Goal: Information Seeking & Learning: Learn about a topic

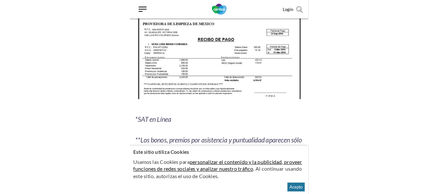
scroll to position [969, 0]
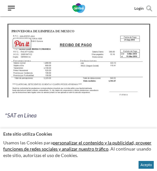
click at [43, 51] on img at bounding box center [78, 62] width 147 height 80
drag, startPoint x: 75, startPoint y: 59, endPoint x: 98, endPoint y: 78, distance: 30.1
click at [98, 78] on img at bounding box center [78, 62] width 147 height 80
click at [25, 41] on span at bounding box center [21, 43] width 21 height 13
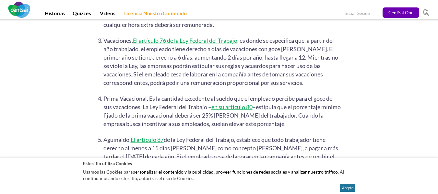
scroll to position [1340, 0]
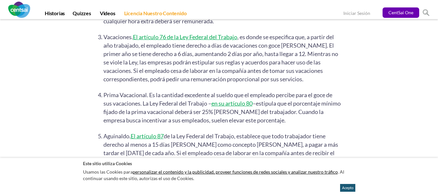
click at [346, 187] on button "Acepto" at bounding box center [347, 188] width 15 height 8
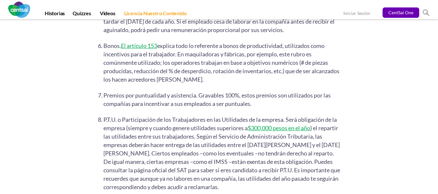
scroll to position [1210, 0]
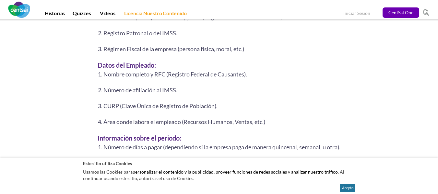
scroll to position [1188, 0]
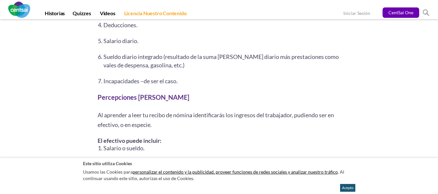
click at [157, 170] on button "Acepto" at bounding box center [347, 188] width 15 height 8
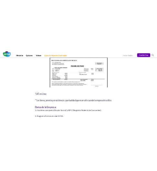
scroll to position [877, 0]
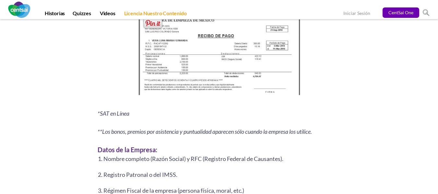
click at [157, 77] on img at bounding box center [219, 55] width 166 height 90
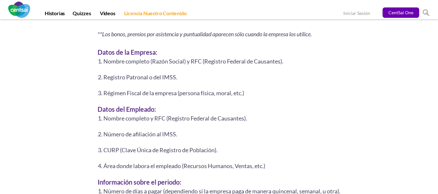
scroll to position [805, 0]
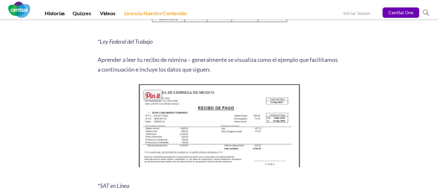
click at [157, 154] on img at bounding box center [219, 127] width 166 height 90
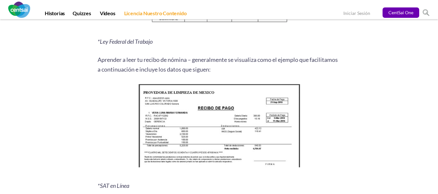
click at [157, 69] on p "Aprender a leer tu recibo de nómina – generalmente se visualiza como el ejemplo…" at bounding box center [219, 64] width 243 height 19
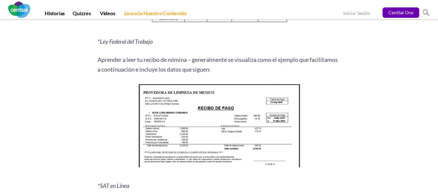
click at [157, 104] on p at bounding box center [219, 127] width 243 height 90
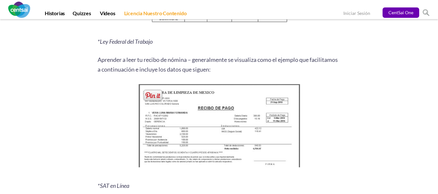
click at [157, 93] on span at bounding box center [152, 95] width 21 height 13
